Goal: Communication & Community: Answer question/provide support

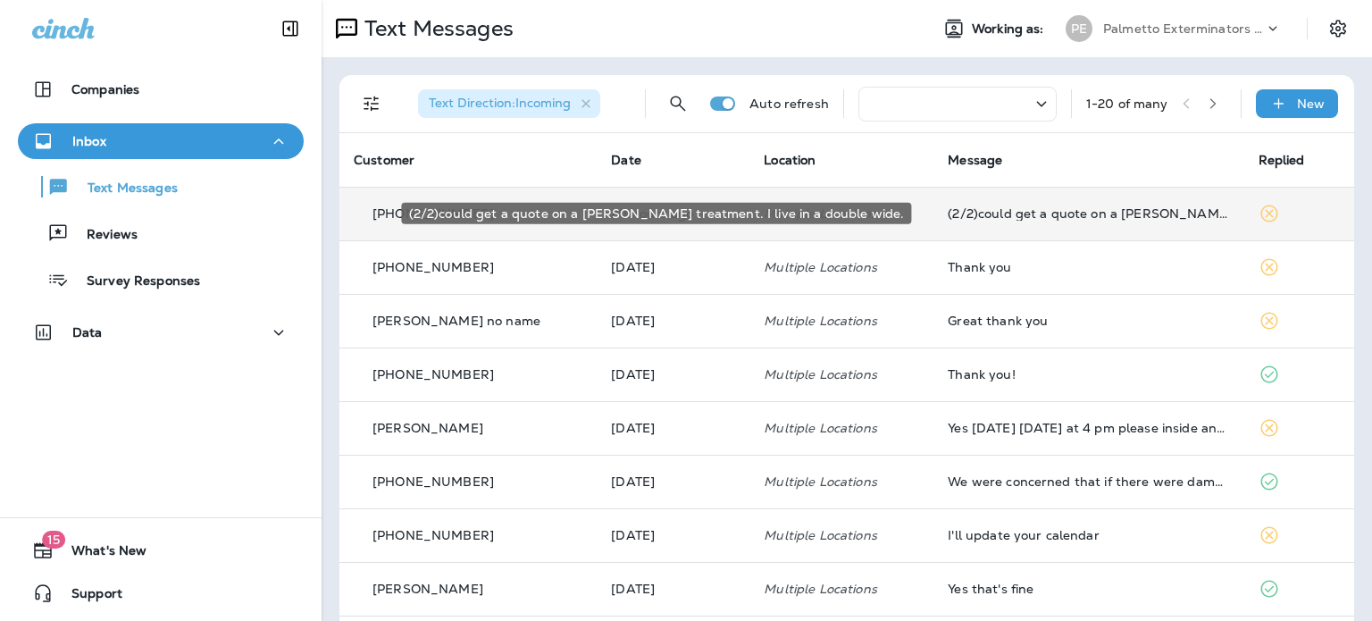
click at [1078, 218] on div "(2/2)could get a quote on a [PERSON_NAME] treatment. I live in a double wide." at bounding box center [1087, 213] width 281 height 14
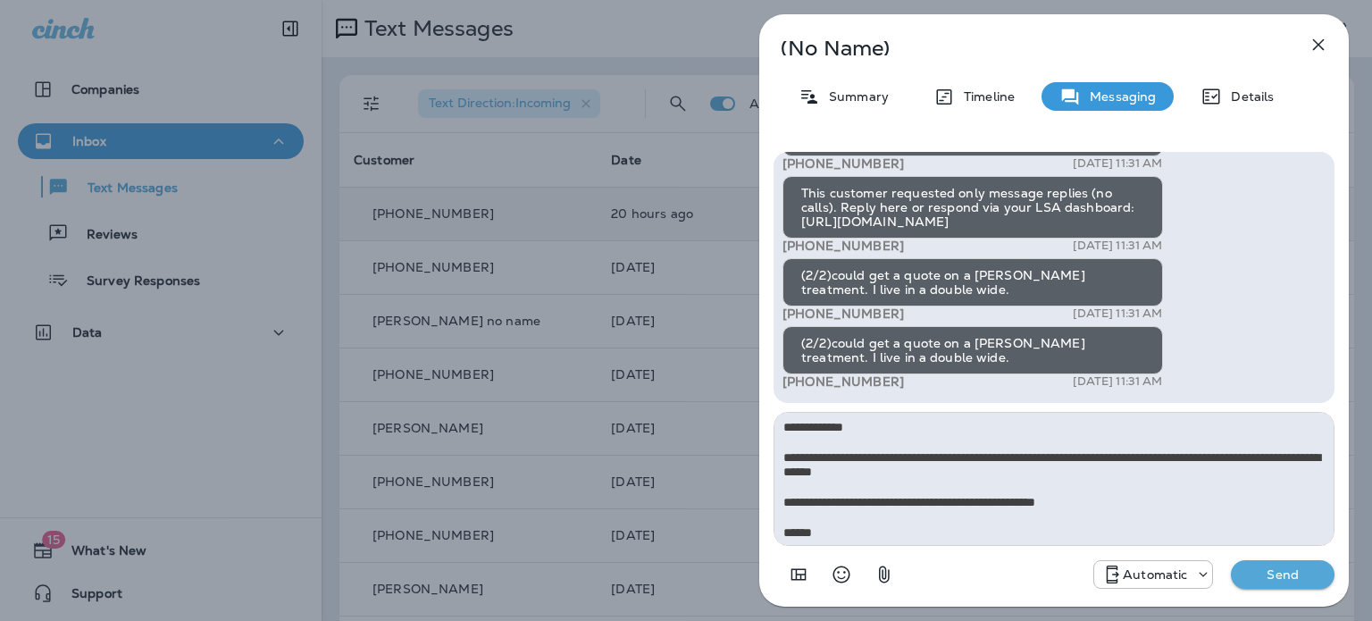
type textarea "**********"
click at [1273, 582] on button "Send" at bounding box center [1283, 574] width 104 height 29
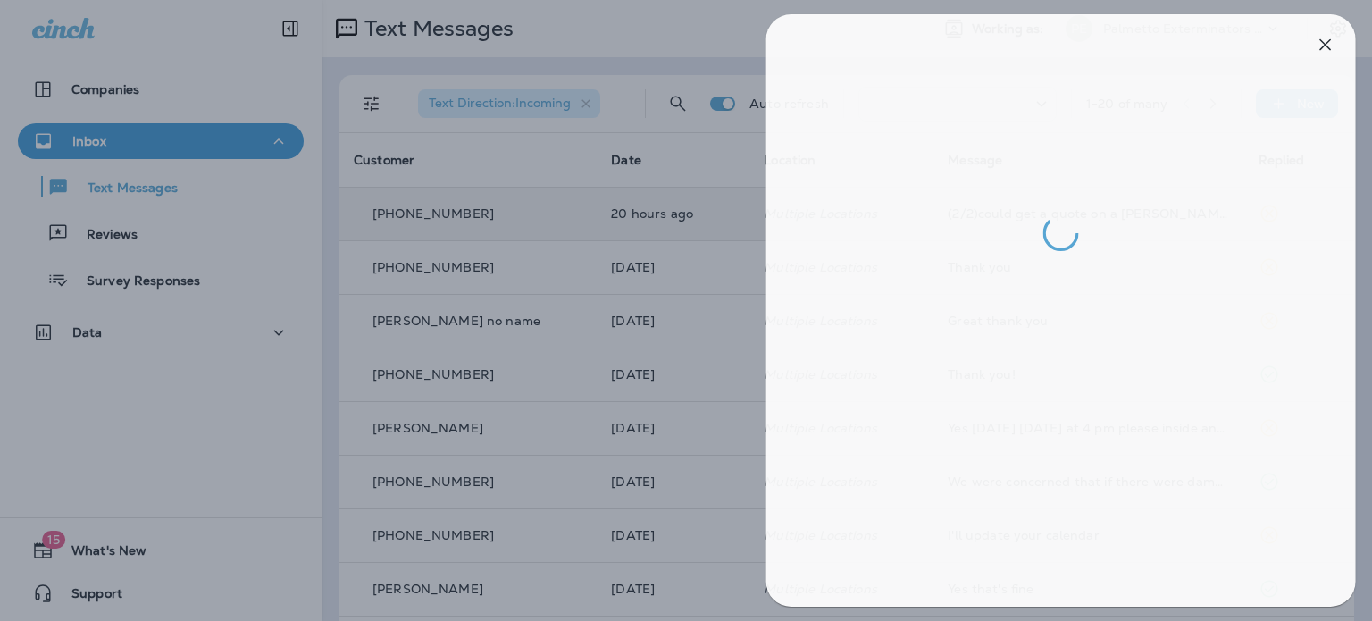
click at [718, 268] on div at bounding box center [693, 310] width 1372 height 621
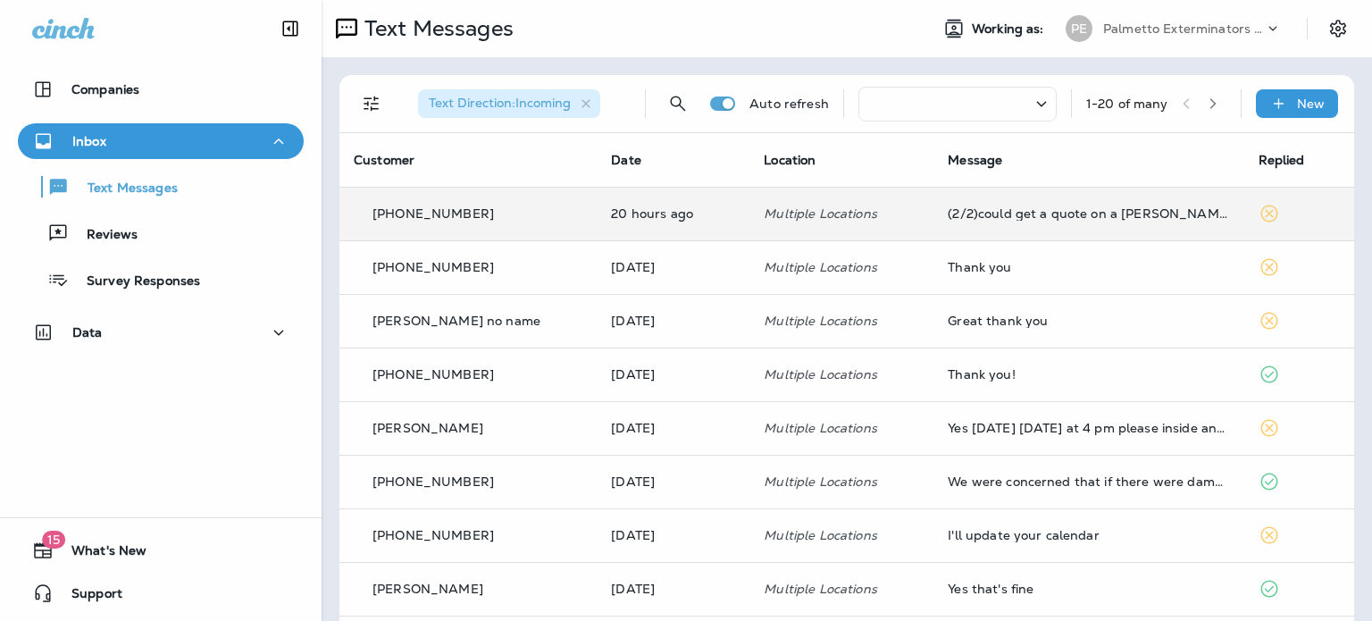
click at [700, 268] on div at bounding box center [686, 310] width 1372 height 621
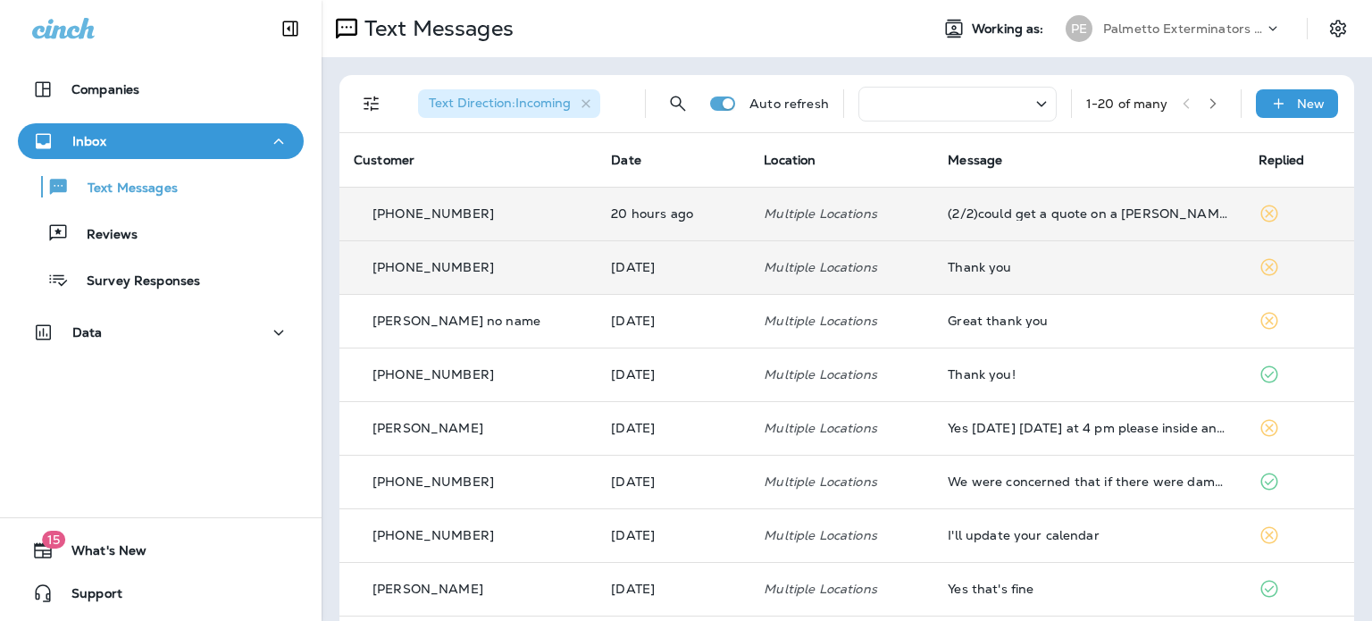
click at [1023, 270] on div "Thank you" at bounding box center [1087, 267] width 281 height 14
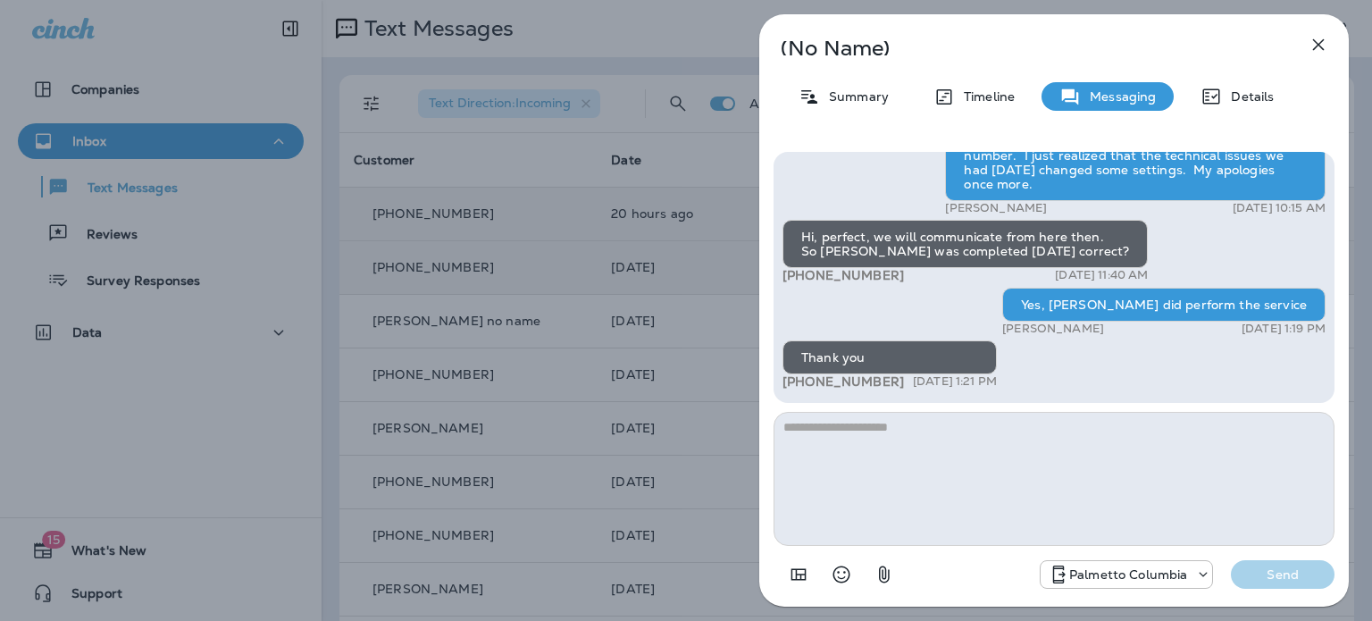
click at [1315, 48] on icon "button" at bounding box center [1319, 45] width 12 height 12
